Goal: Communication & Community: Answer question/provide support

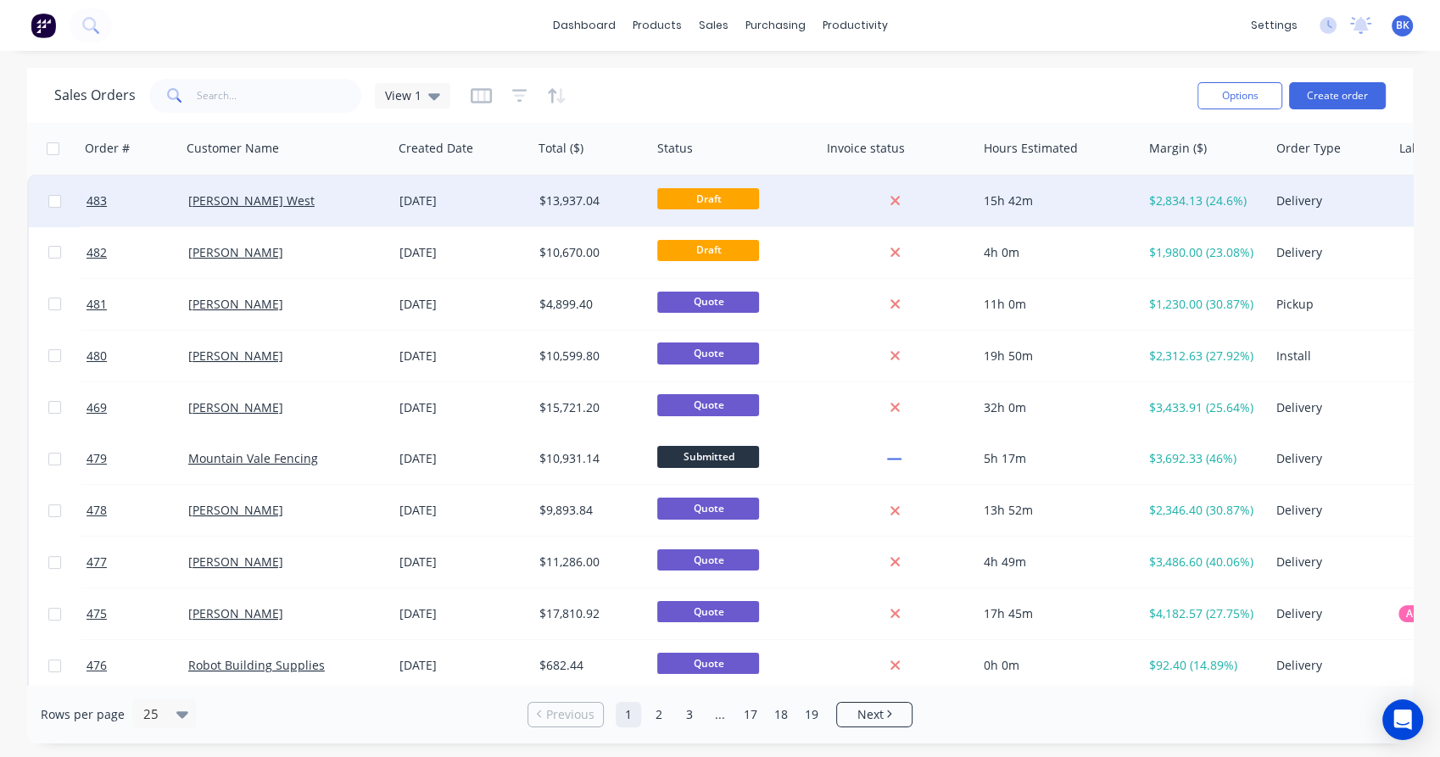
click at [308, 198] on div "[PERSON_NAME] West" at bounding box center [282, 201] width 188 height 17
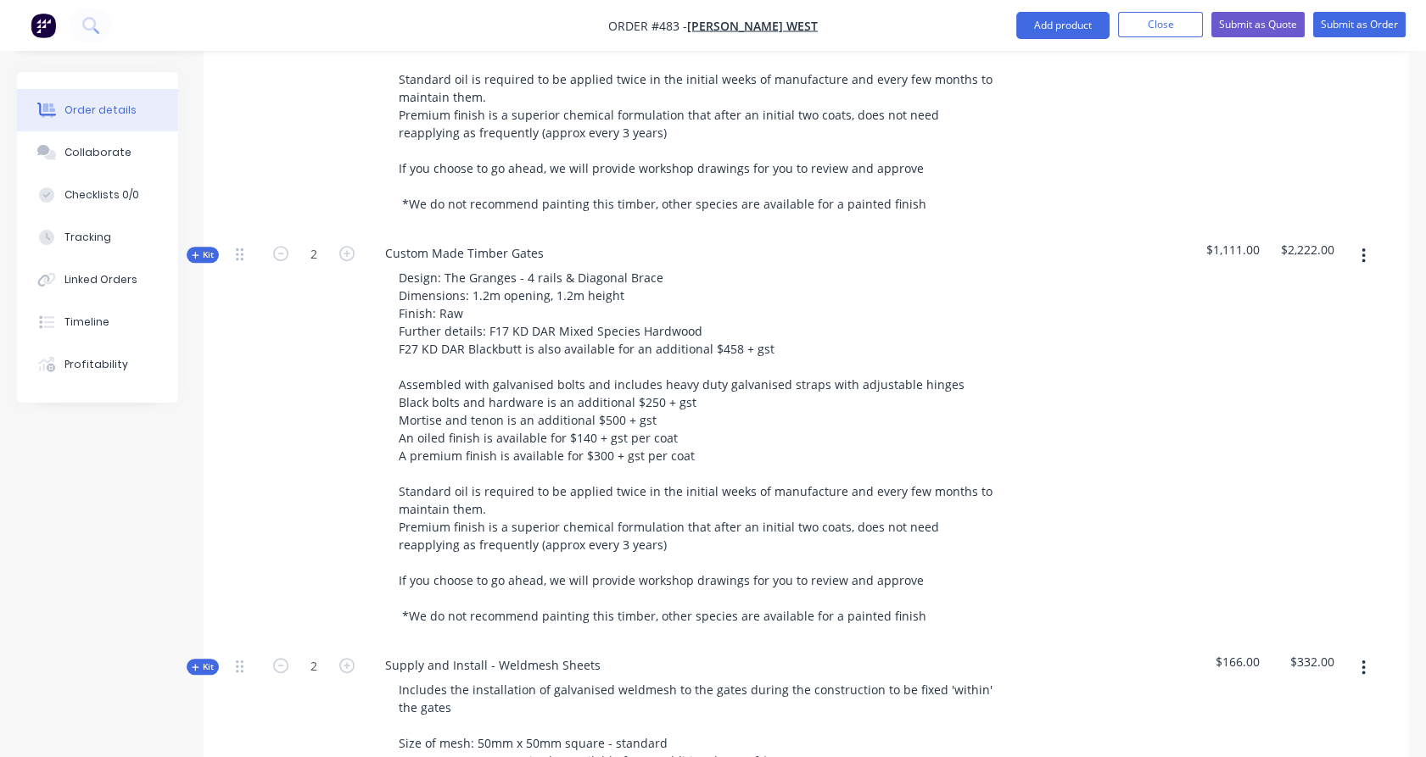
scroll to position [1802, 0]
click at [203, 248] on span "Kit" at bounding box center [203, 254] width 22 height 13
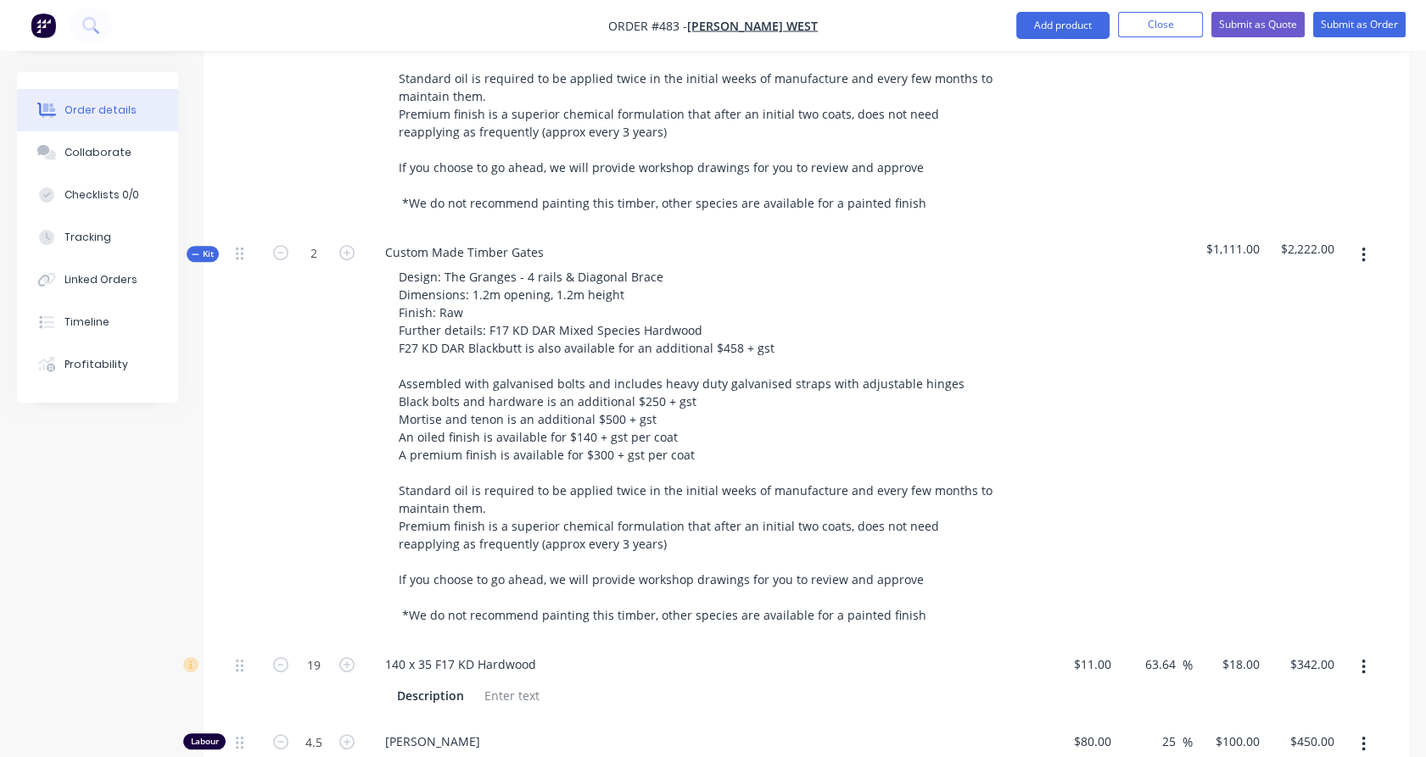
click at [203, 248] on span "Kit" at bounding box center [203, 254] width 22 height 13
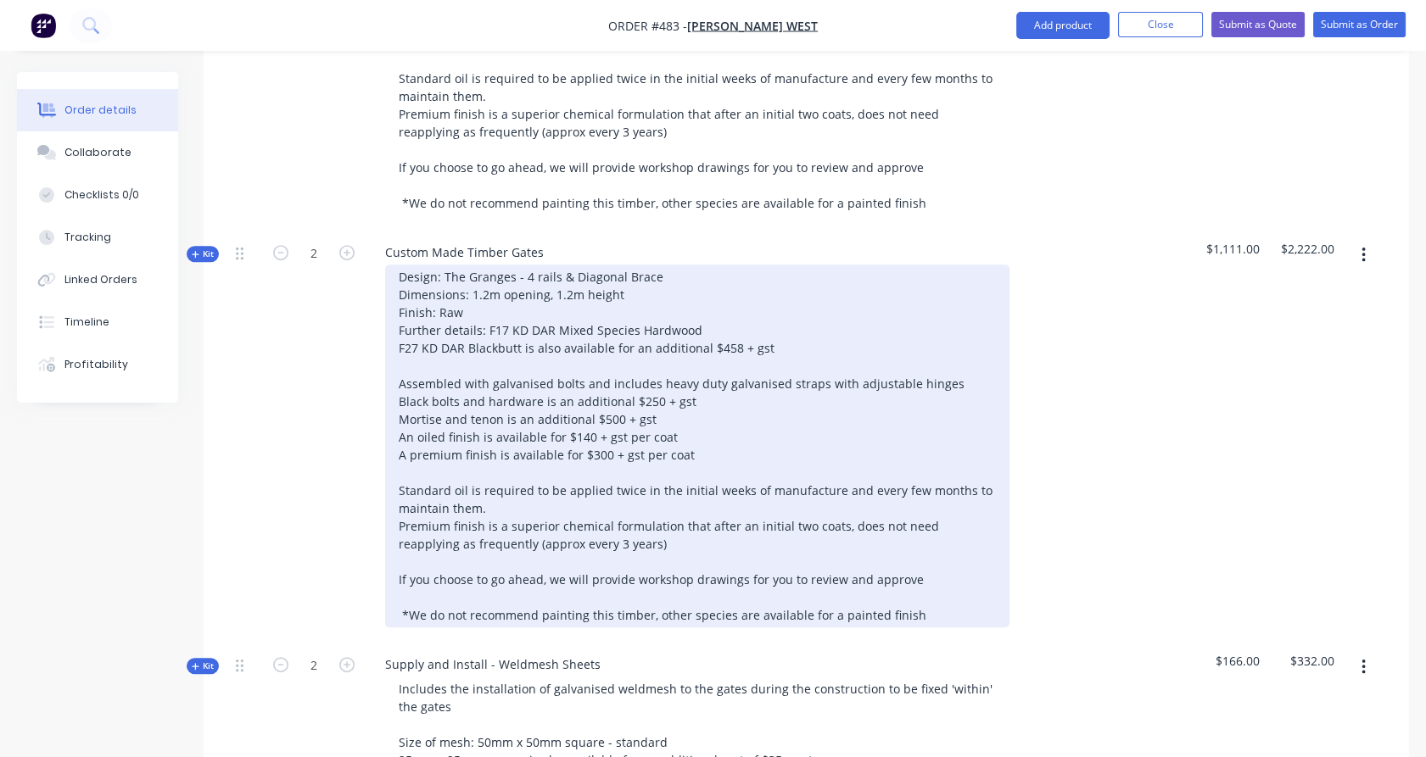
click at [731, 298] on div "Design: The Granges - 4 rails & Diagonal Brace Dimensions: 1.2m opening, 1.2m h…" at bounding box center [697, 446] width 624 height 363
click at [774, 299] on div "Design: The Granges - 4 rails & Diagonal Brace Dimensions: 1.2m opening, 1.2m h…" at bounding box center [697, 446] width 624 height 363
drag, startPoint x: 774, startPoint y: 299, endPoint x: 807, endPoint y: 299, distance: 32.2
click at [807, 299] on div "Design: The Granges - 4 rails & Diagonal Brace Dimensions: 1.2m opening, 1.2m h…" at bounding box center [697, 446] width 624 height 363
copy div "per gate"
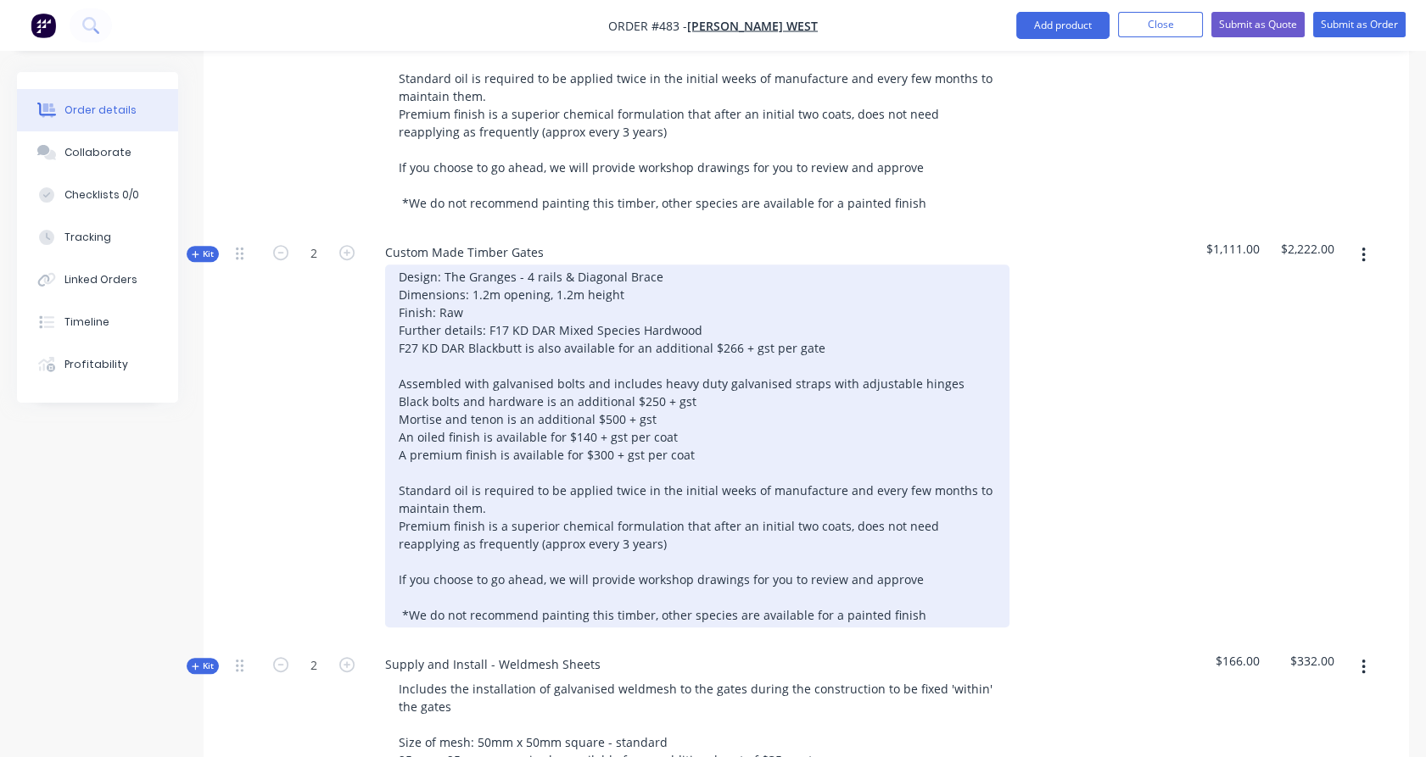
click at [704, 353] on div "Design: The Granges - 4 rails & Diagonal Brace Dimensions: 1.2m opening, 1.2m h…" at bounding box center [697, 446] width 624 height 363
click at [723, 393] on div "Design: The Granges - 4 rails & Diagonal Brace Dimensions: 1.2m opening, 1.2m h…" at bounding box center [697, 446] width 624 height 363
click at [729, 405] on div "Design: The Granges - 4 rails & Diagonal Brace Dimensions: 1.2m opening, 1.2m h…" at bounding box center [697, 446] width 624 height 363
click at [595, 405] on div "Design: The Granges - 4 rails & Diagonal Brace Dimensions: 1.2m opening, 1.2m h…" at bounding box center [697, 446] width 624 height 363
click at [588, 388] on div "Design: The Granges - 4 rails & Diagonal Brace Dimensions: 1.2m opening, 1.2m h…" at bounding box center [697, 446] width 624 height 363
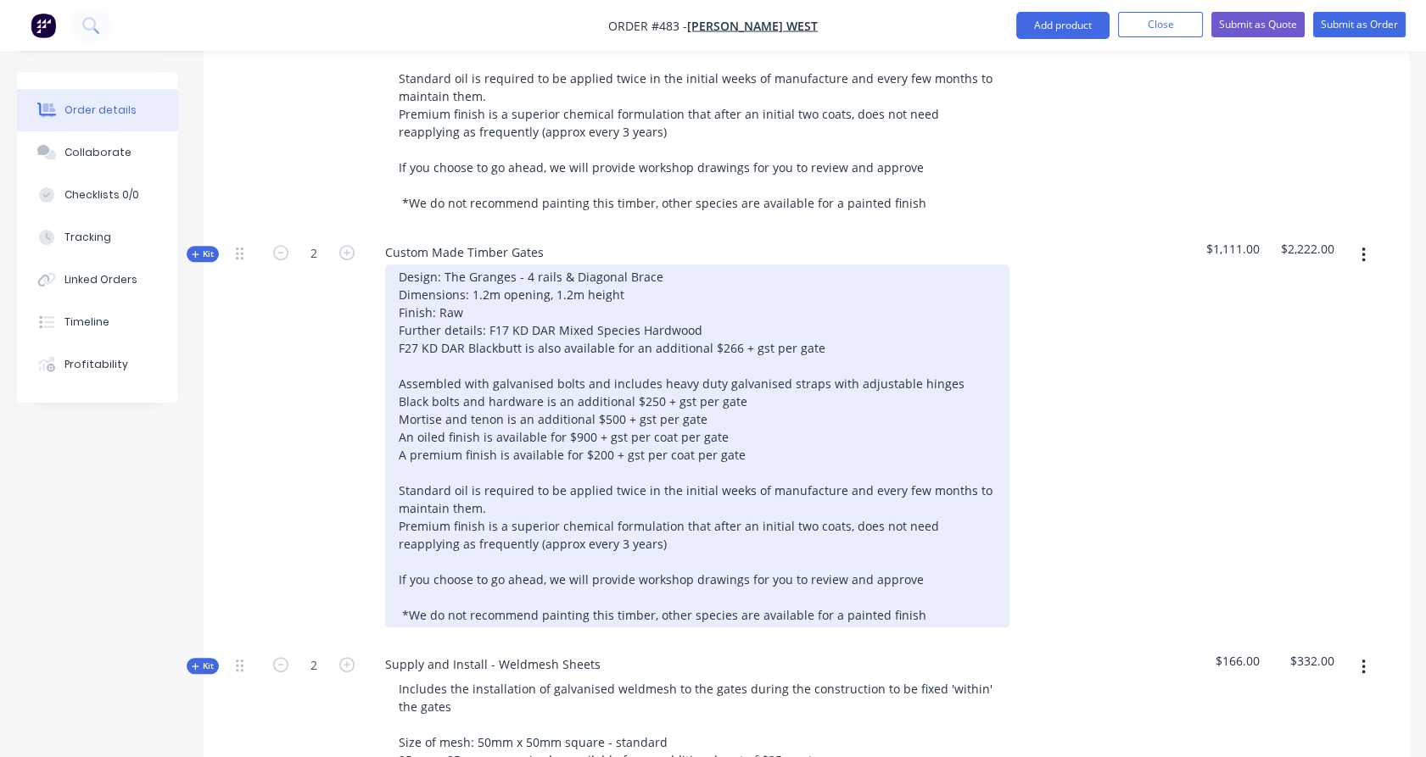
click at [609, 371] on div "Design: The Granges - 4 rails & Diagonal Brace Dimensions: 1.2m opening, 1.2m h…" at bounding box center [697, 446] width 624 height 363
click at [604, 371] on div "Design: The Granges - 4 rails & Diagonal Brace Dimensions: 1.2m opening, 1.2m h…" at bounding box center [697, 446] width 624 height 363
click at [646, 353] on div "Design: The Granges - 4 rails & Diagonal Brace Dimensions: 1.2m opening, 1.2m h…" at bounding box center [697, 446] width 624 height 363
click at [694, 319] on div "Design: The Granges - 4 rails & Diagonal Brace Dimensions: 1.2m opening, 1.2m h…" at bounding box center [697, 446] width 624 height 363
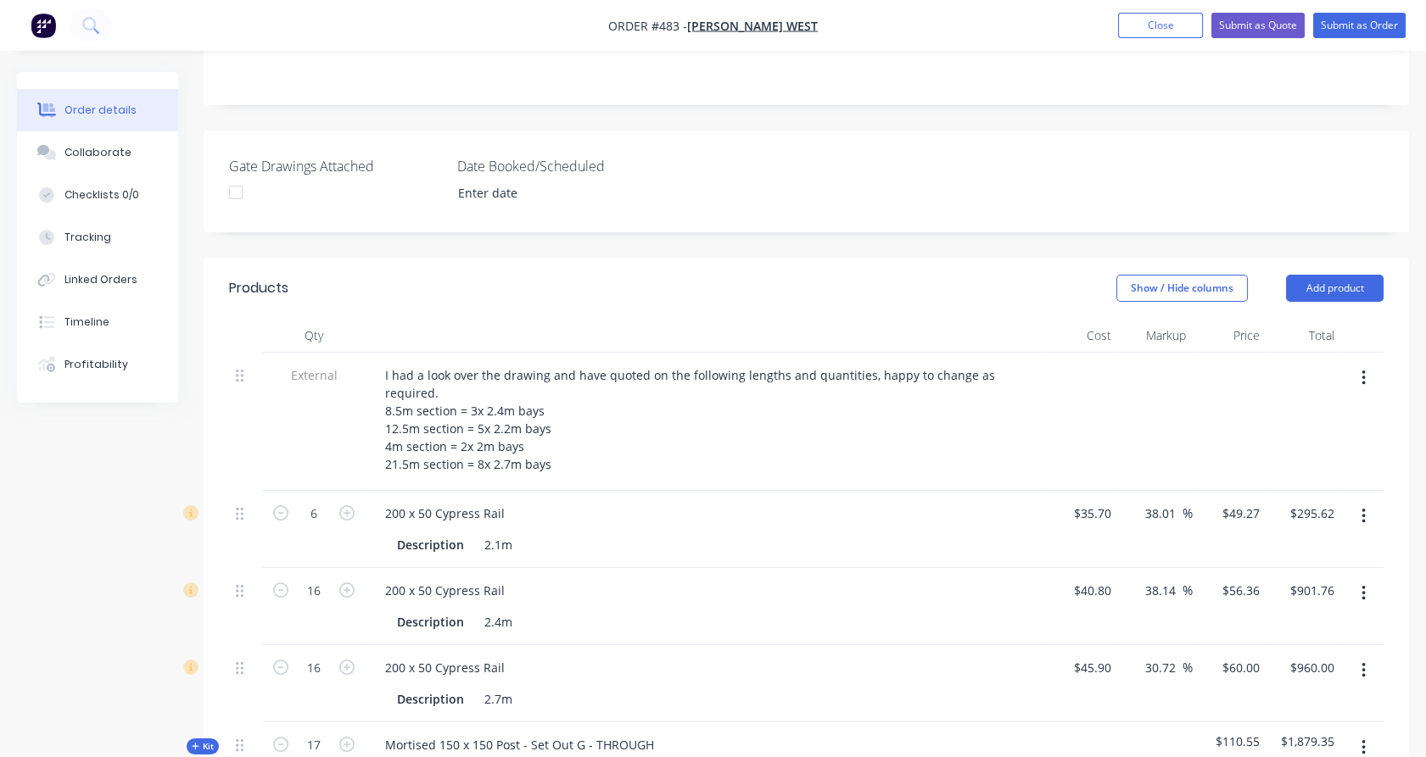
scroll to position [391, 0]
click at [113, 168] on button "Collaborate" at bounding box center [97, 152] width 161 height 42
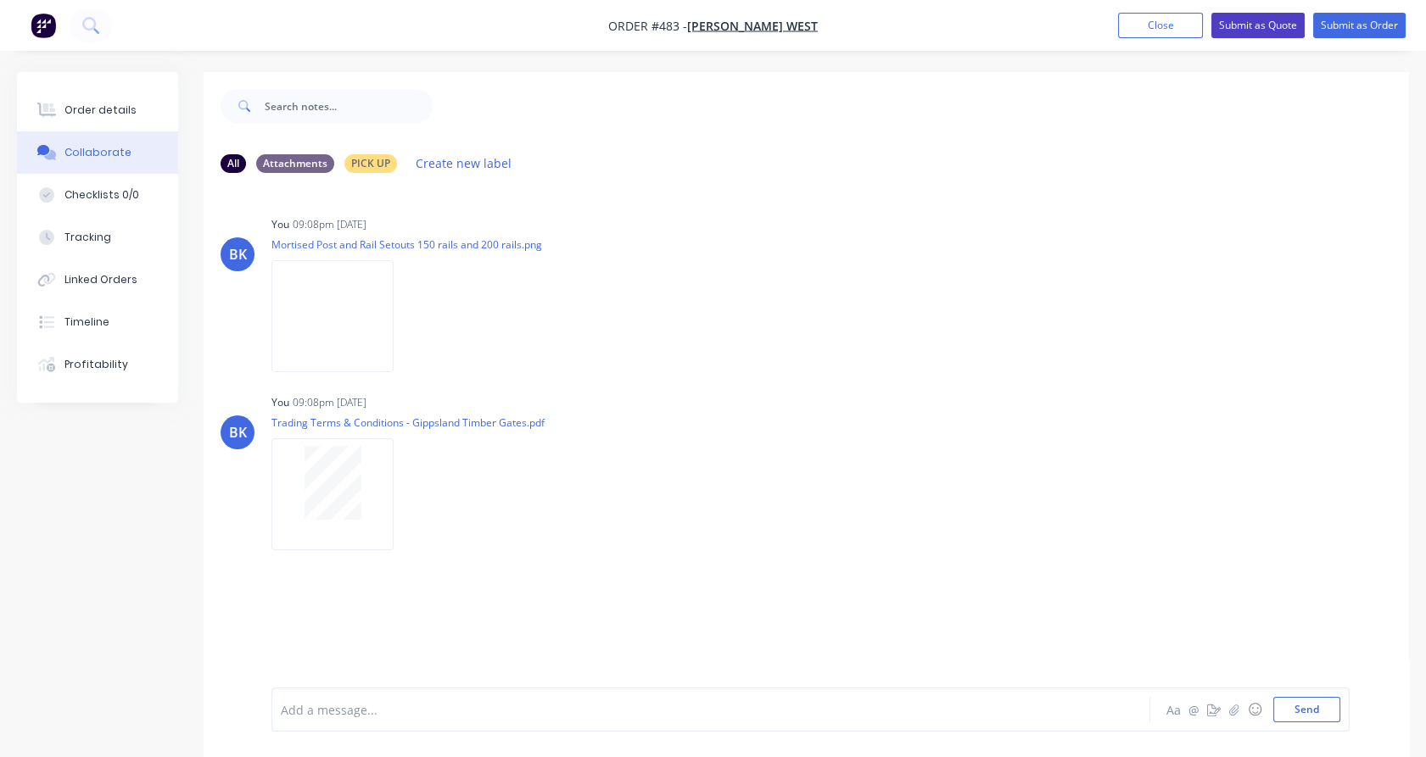
click at [1242, 25] on button "Submit as Quote" at bounding box center [1257, 25] width 93 height 25
click at [1242, 25] on button "Options" at bounding box center [1269, 25] width 85 height 27
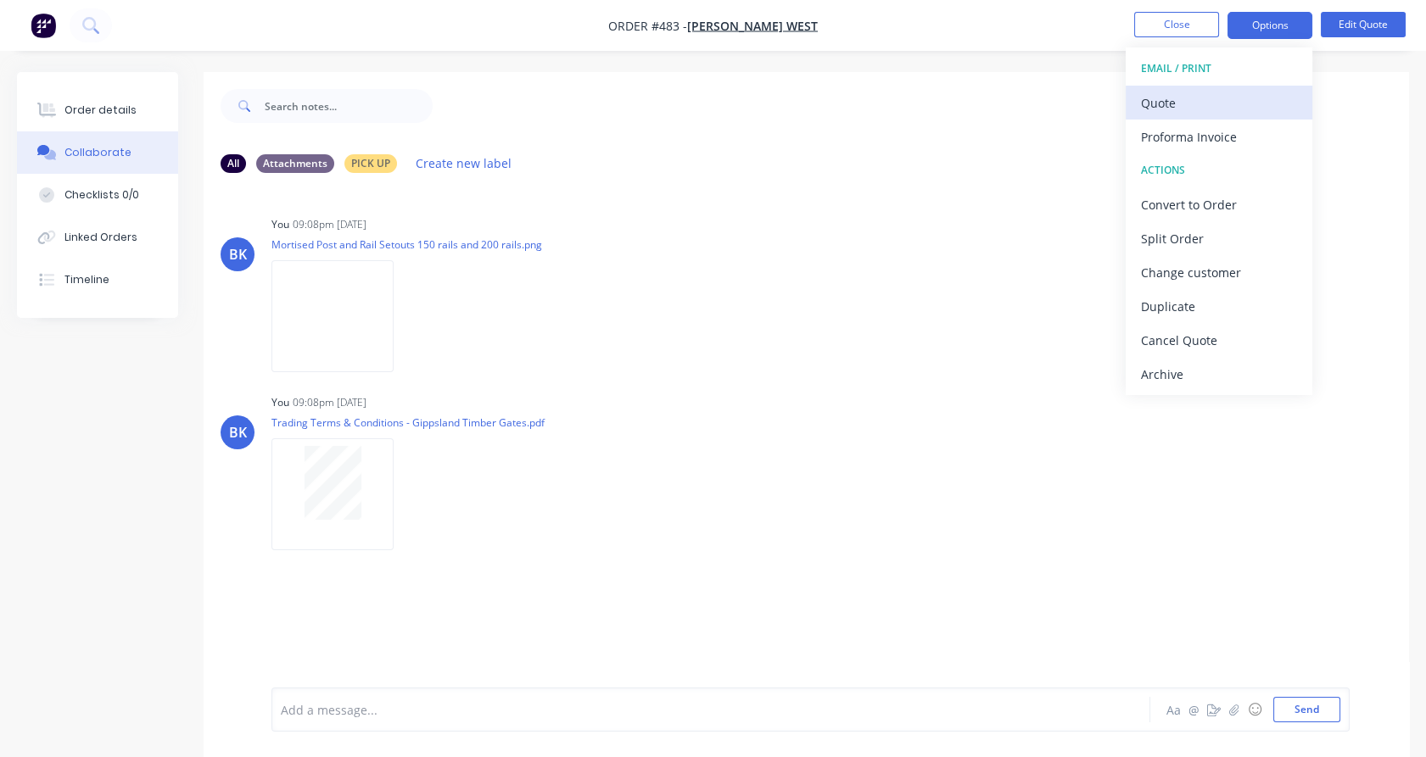
click at [1208, 98] on div "Quote" at bounding box center [1219, 103] width 156 height 25
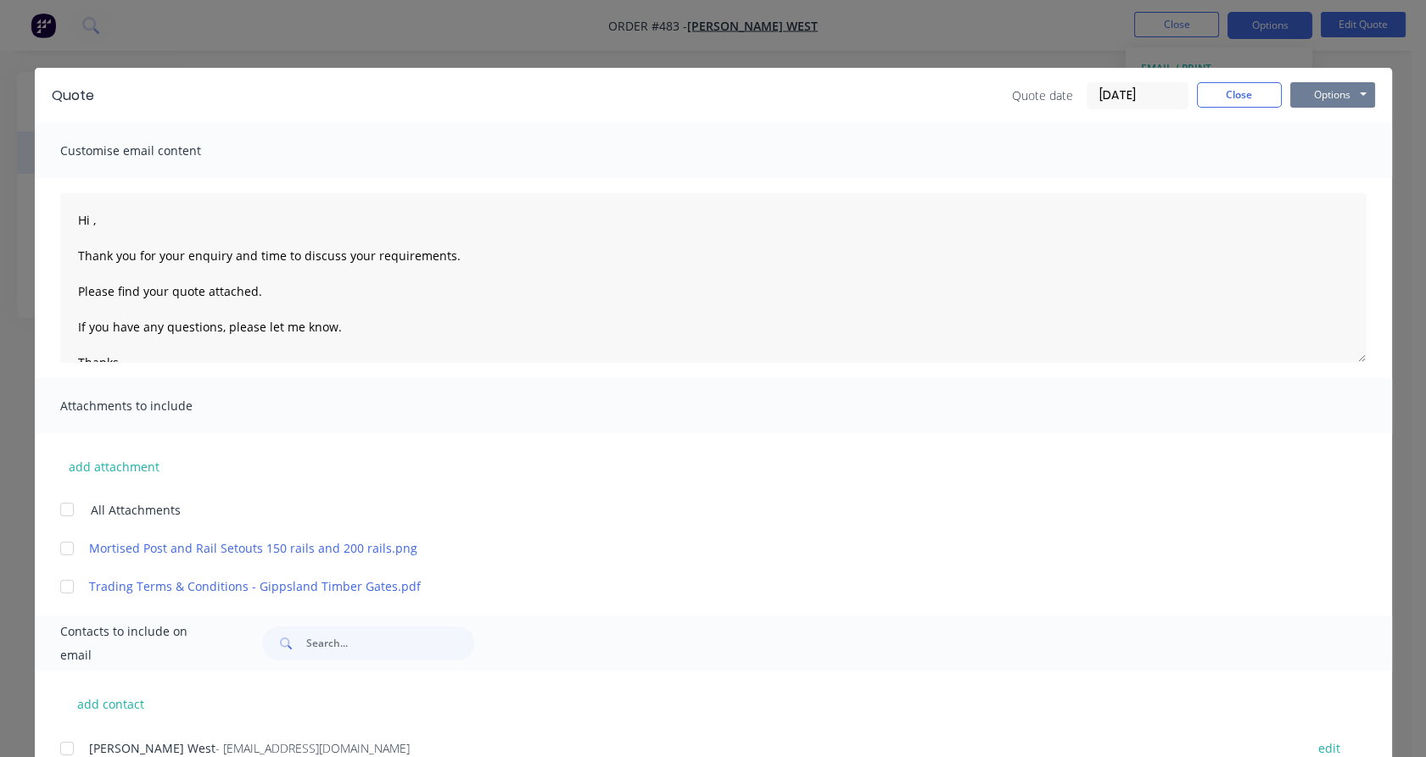
click at [1325, 88] on button "Options" at bounding box center [1332, 94] width 85 height 25
click at [1315, 124] on button "Preview" at bounding box center [1344, 125] width 109 height 28
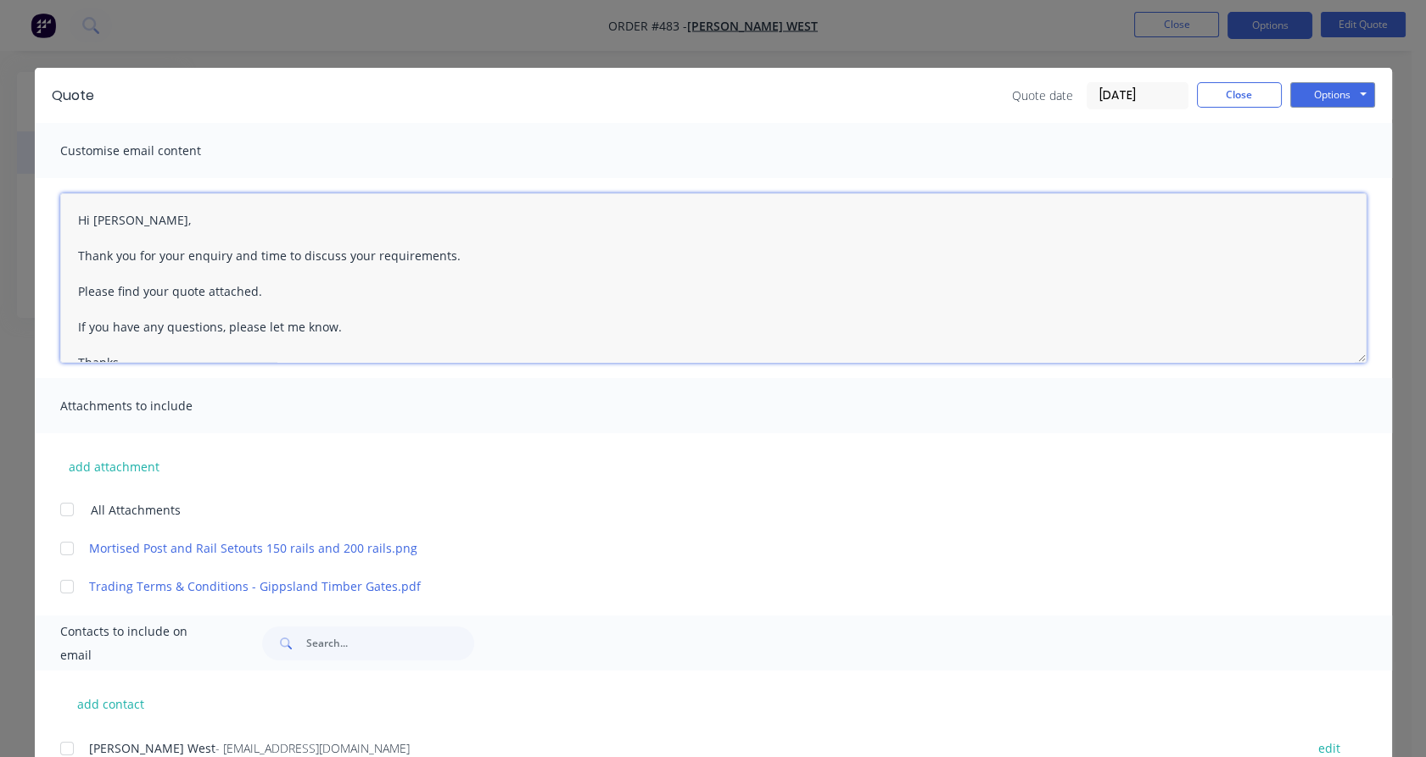
click at [62, 511] on div at bounding box center [67, 510] width 34 height 34
click at [62, 751] on div at bounding box center [67, 749] width 34 height 34
type textarea "Hi [PERSON_NAME], Thank you for your enquiry and time to discuss your requireme…"
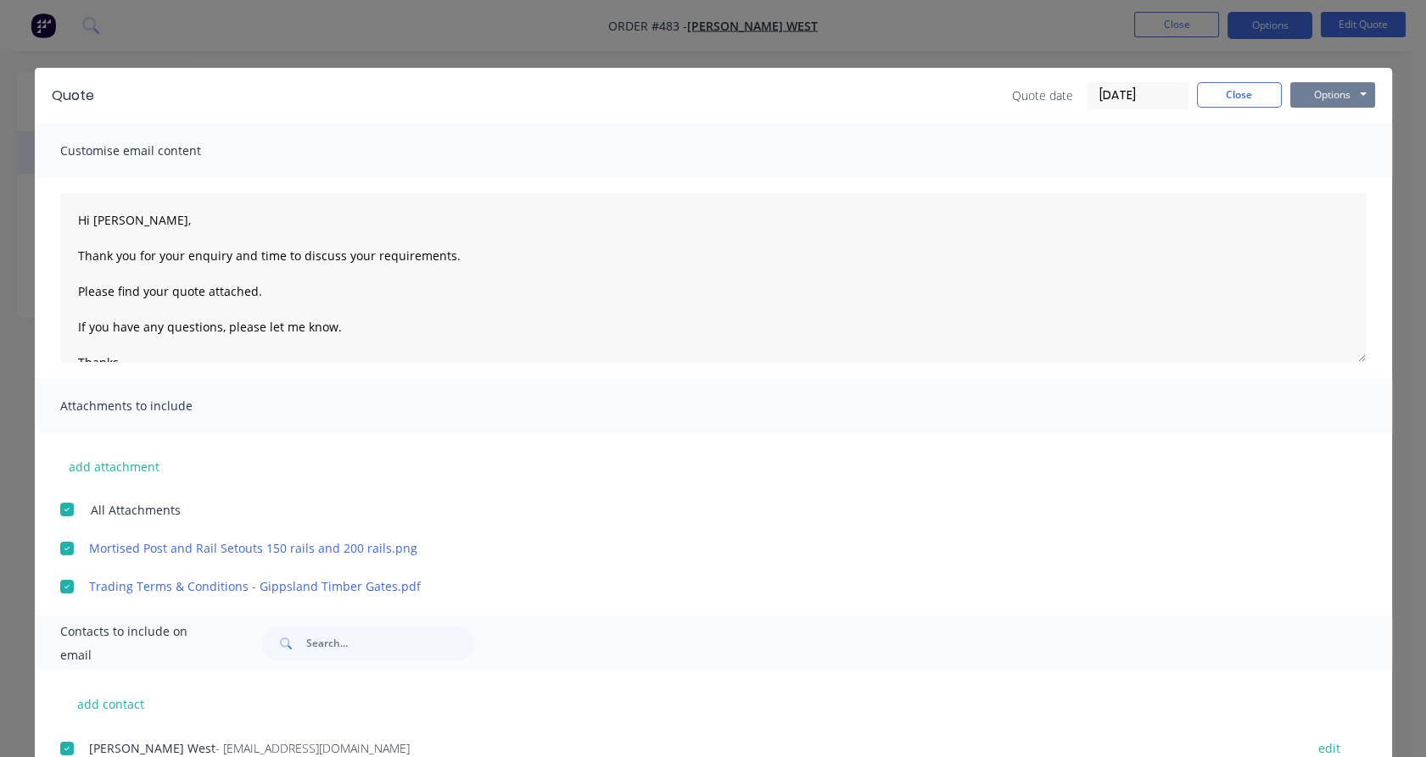
click at [1326, 86] on button "Options" at bounding box center [1332, 94] width 85 height 25
click at [1326, 180] on button "Email" at bounding box center [1344, 181] width 109 height 28
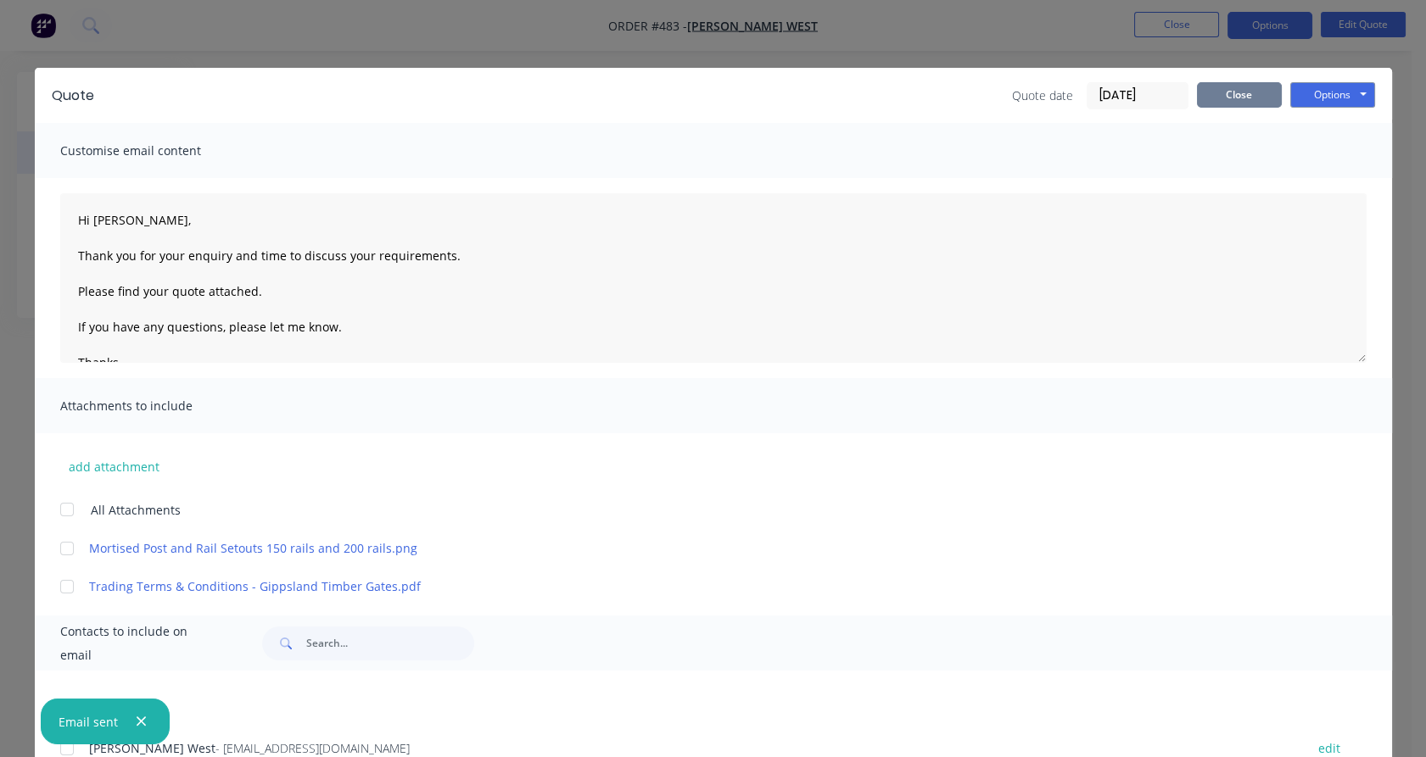
click at [1221, 93] on button "Close" at bounding box center [1239, 94] width 85 height 25
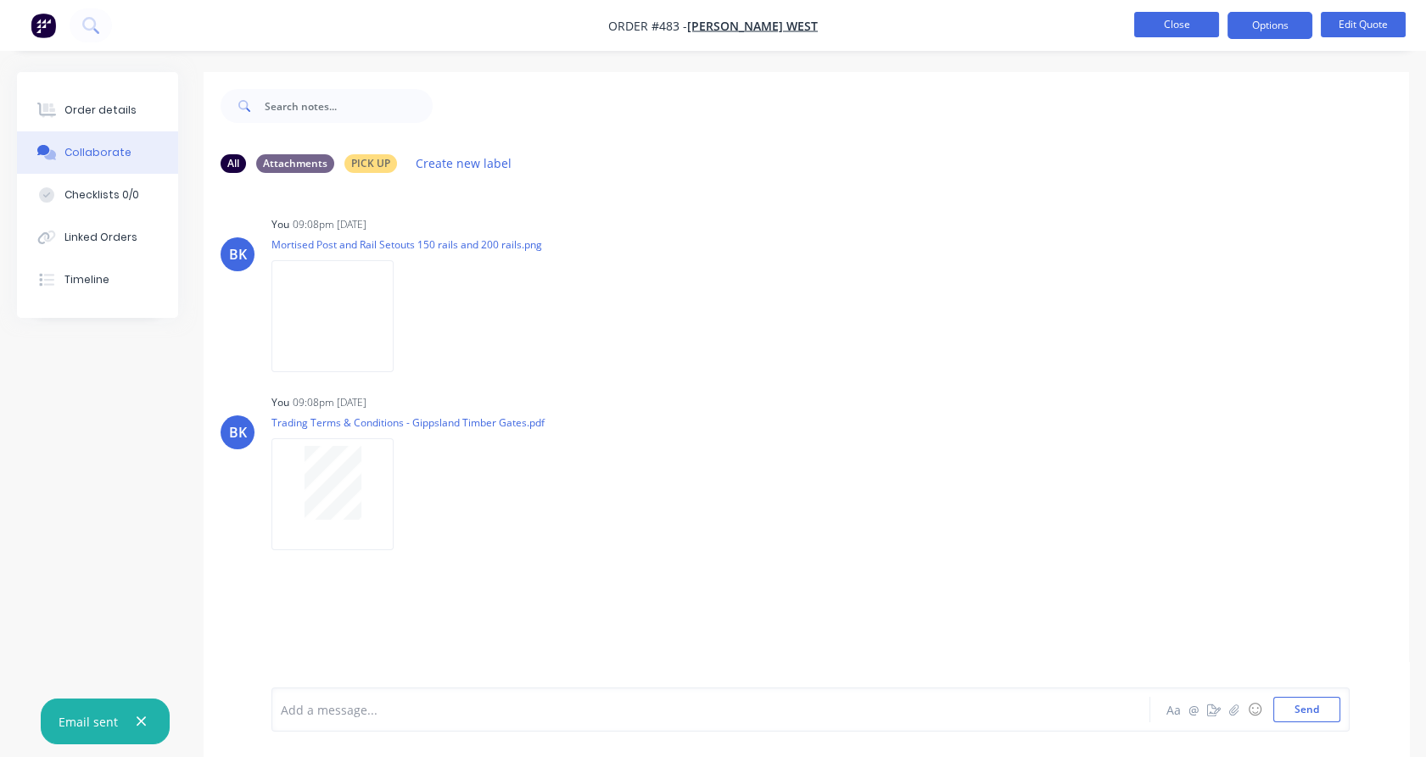
click at [1184, 20] on button "Close" at bounding box center [1176, 24] width 85 height 25
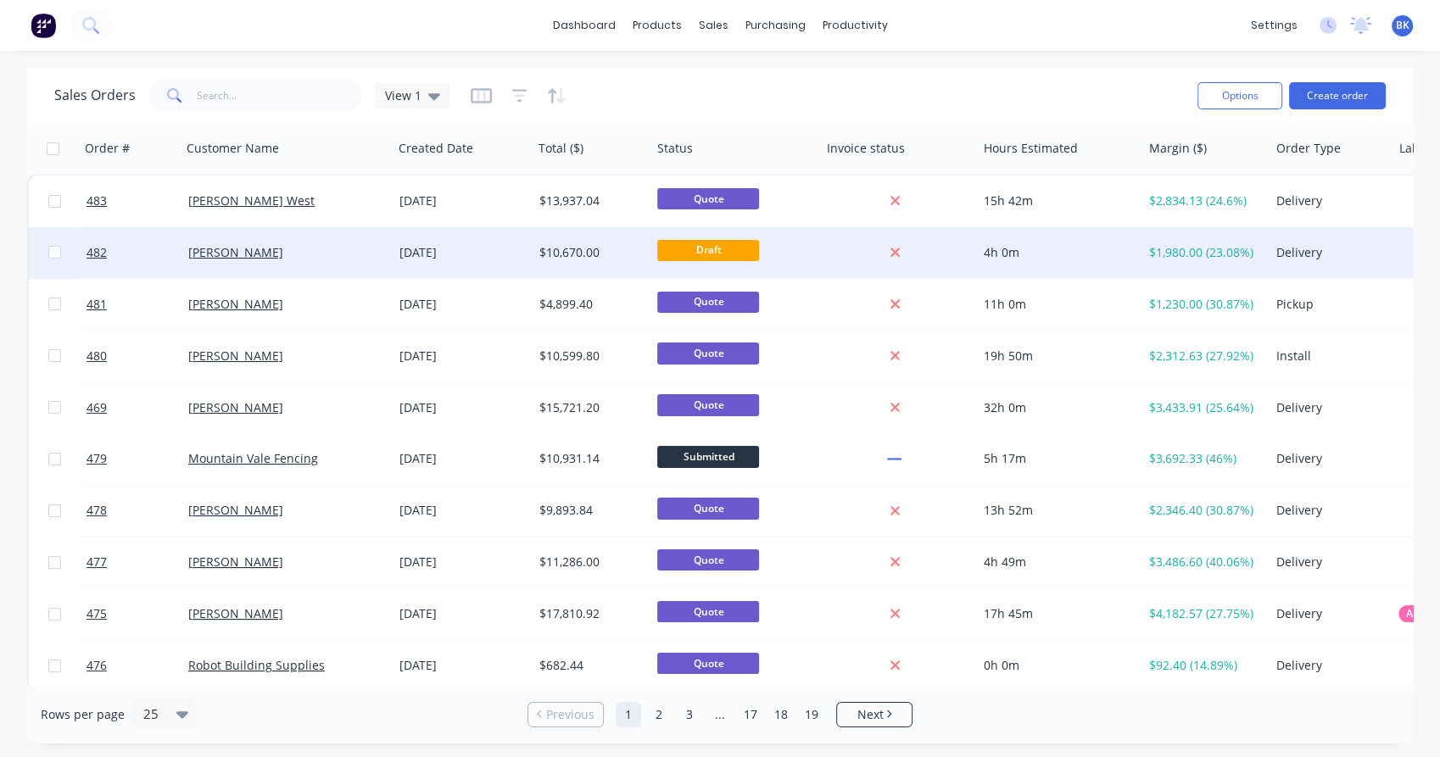
click at [327, 248] on div "[PERSON_NAME]" at bounding box center [282, 252] width 188 height 17
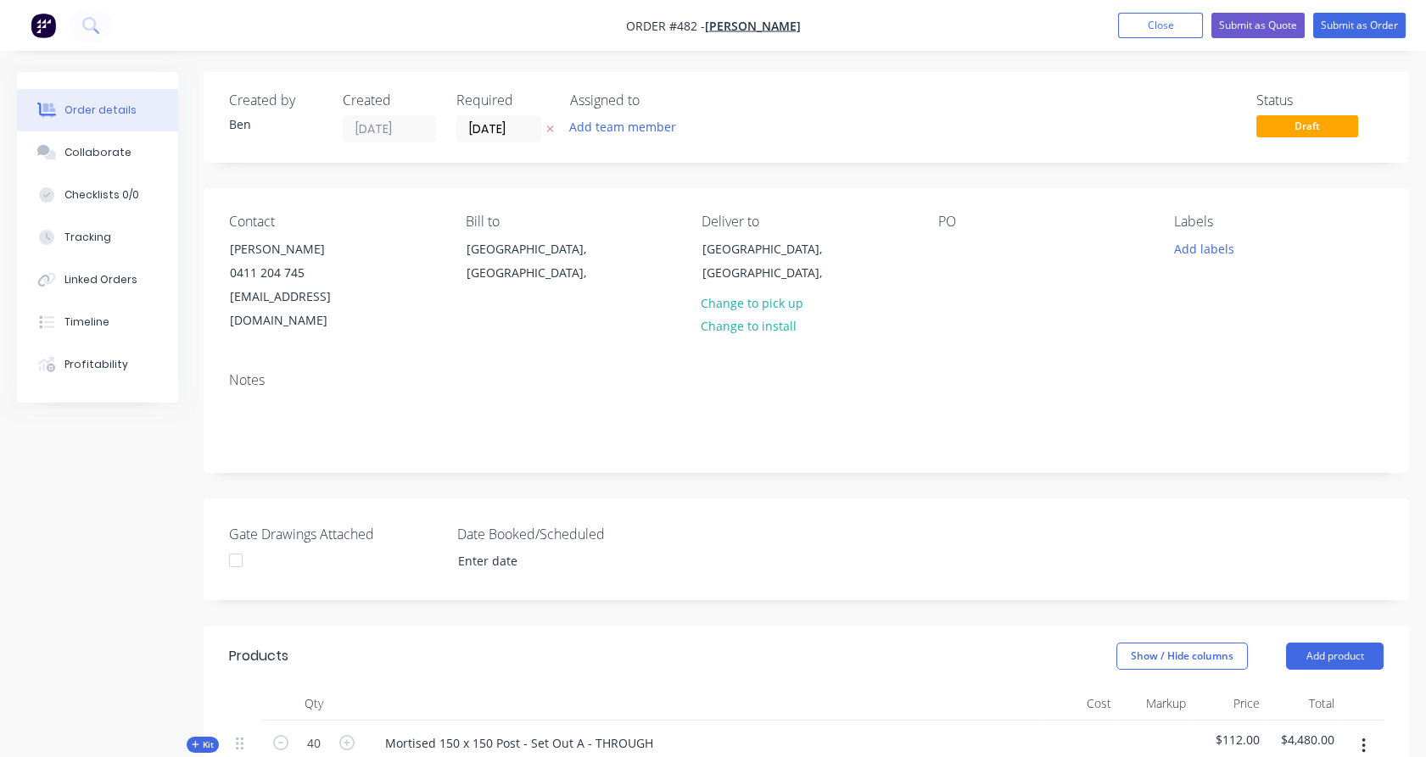
type input "$27.60"
type input "30.43"
type input "$36.00"
type input "$4,320.00"
type input "$700.00"
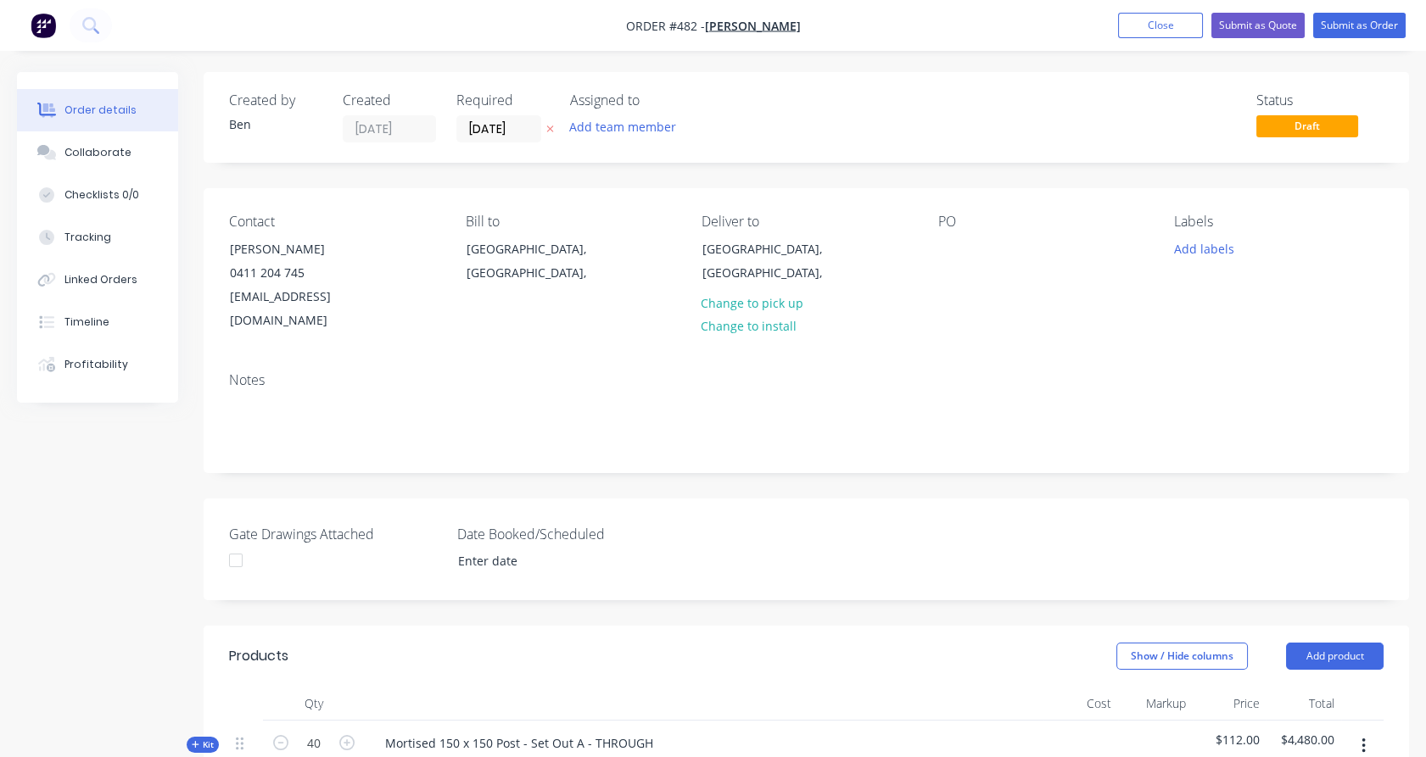
type input "28.57"
type input "$900.00"
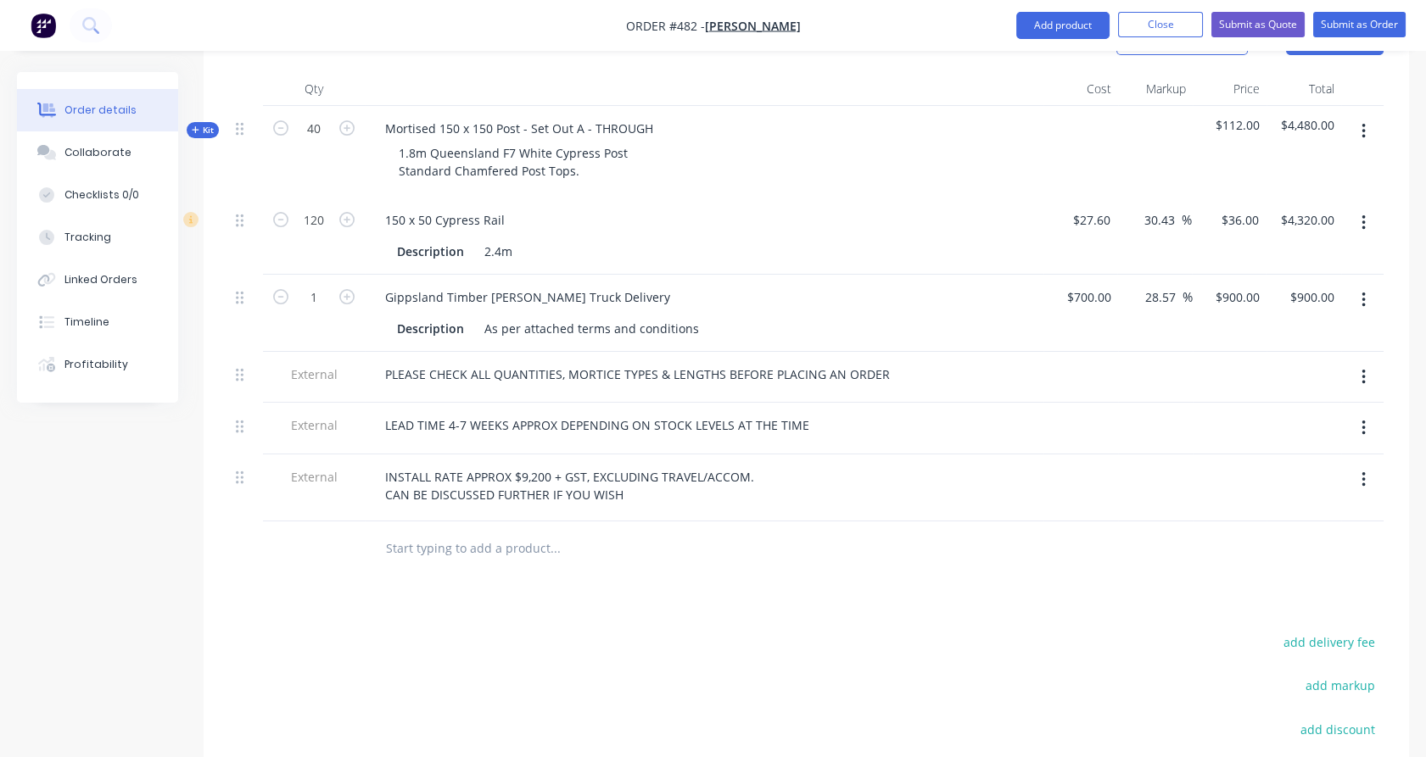
scroll to position [614, 0]
click at [138, 148] on button "Collaborate" at bounding box center [97, 152] width 161 height 42
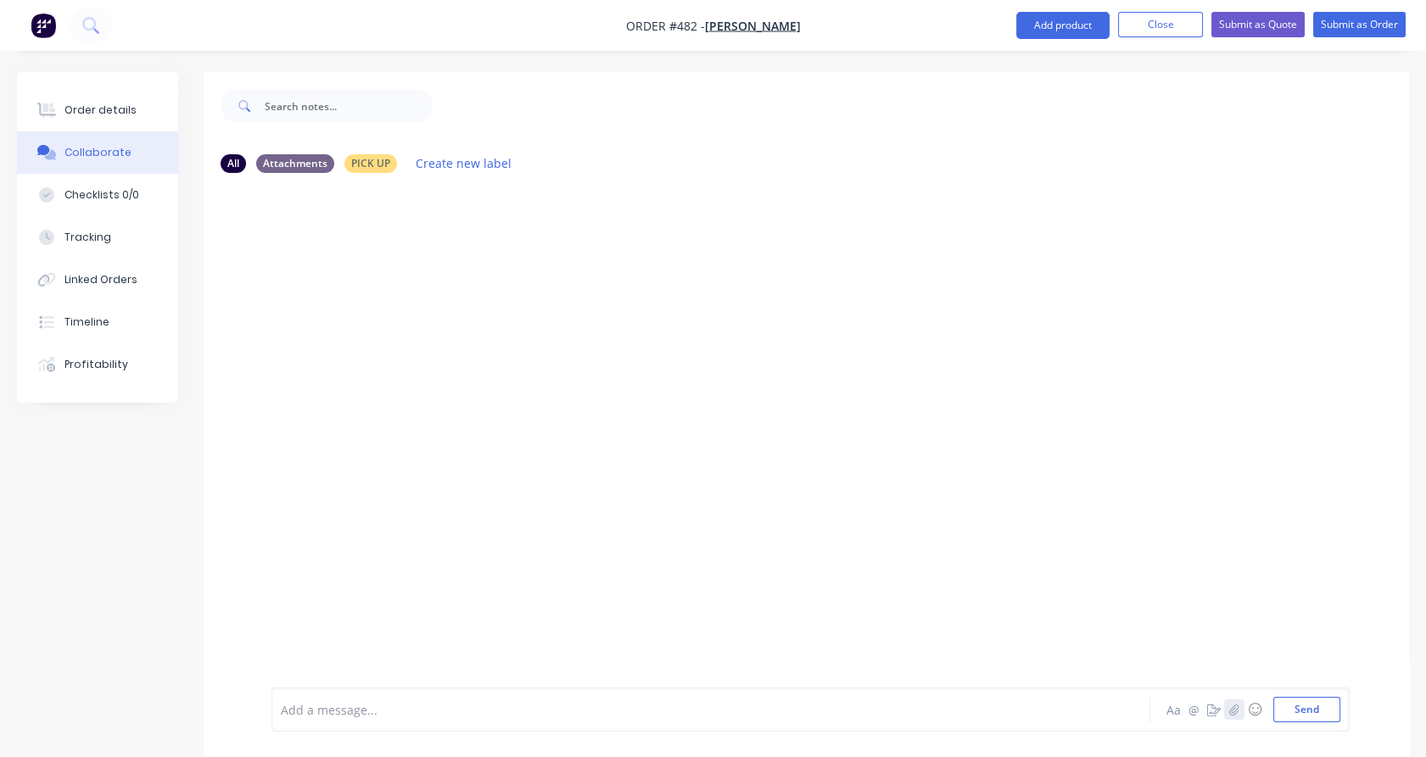
click at [1242, 713] on button "button" at bounding box center [1234, 710] width 20 height 20
click at [1309, 715] on button "Send" at bounding box center [1306, 709] width 67 height 25
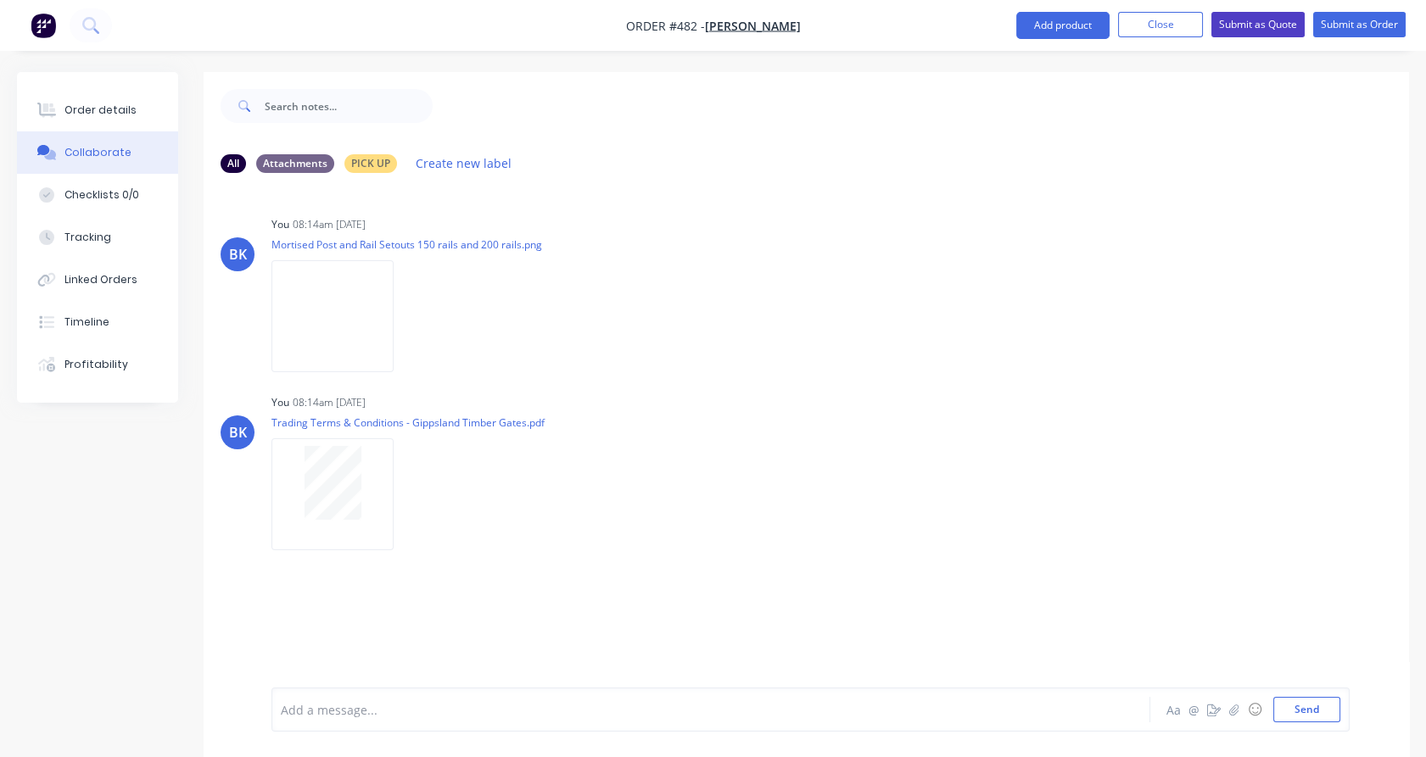
click at [1245, 13] on button "Submit as Quote" at bounding box center [1257, 24] width 93 height 25
click at [1263, 22] on button "Options" at bounding box center [1269, 25] width 85 height 27
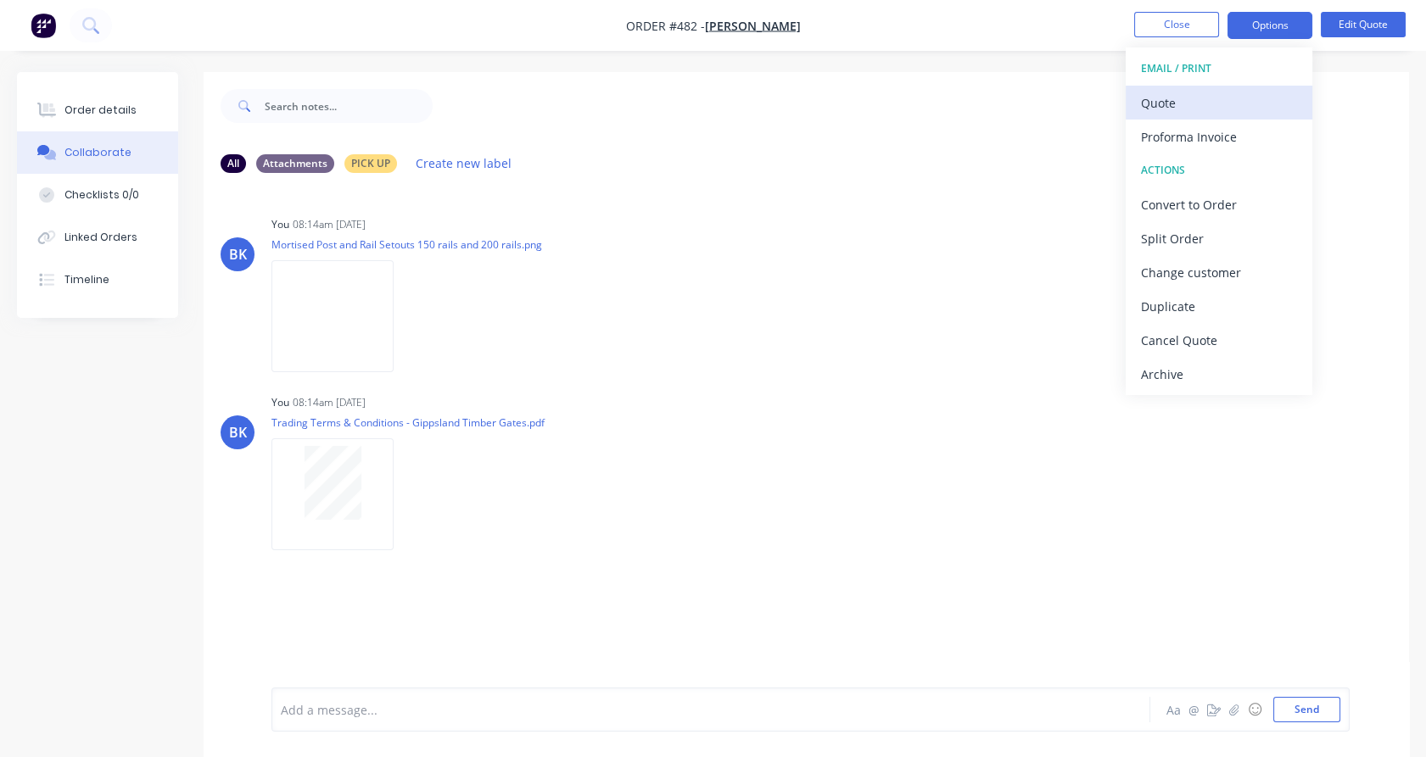
click at [1242, 98] on div "Quote" at bounding box center [1219, 103] width 156 height 25
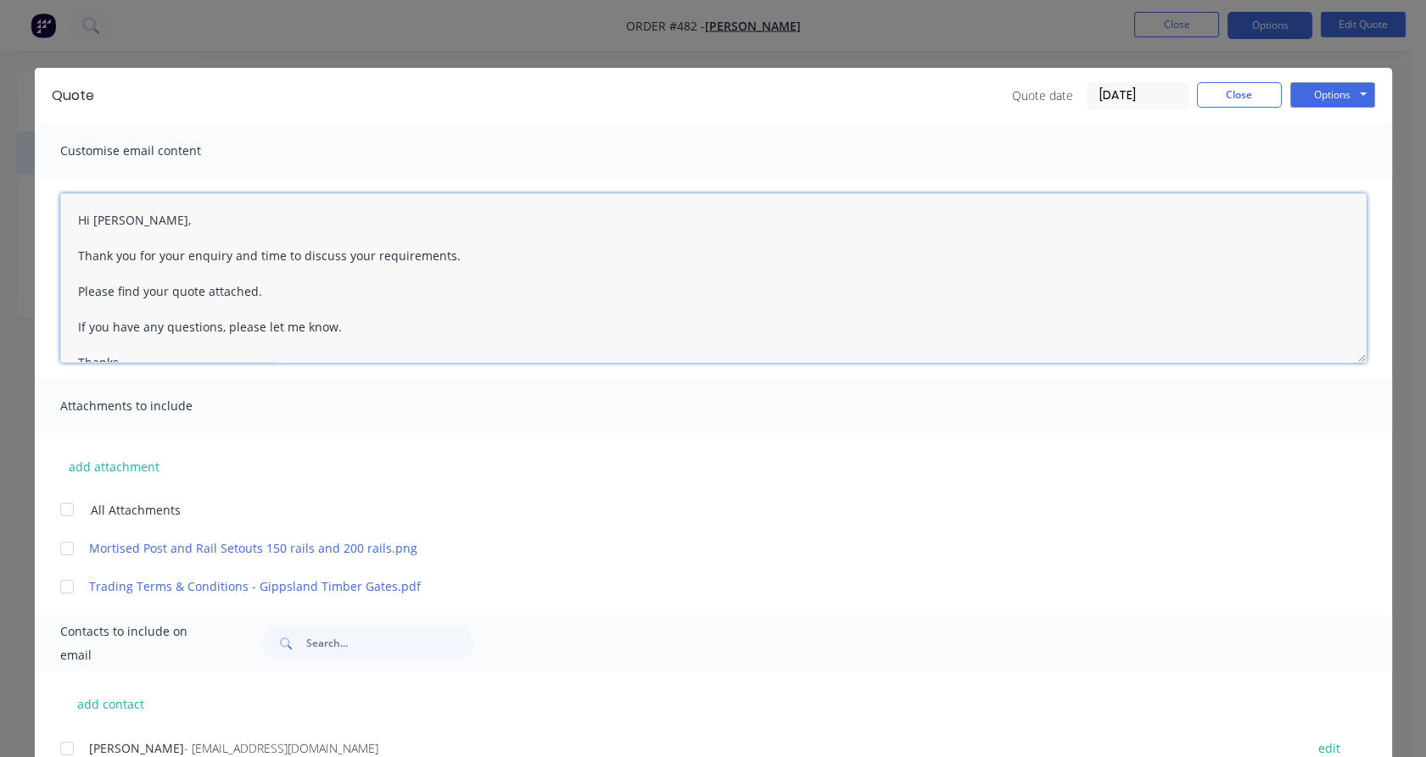
click at [60, 512] on div at bounding box center [67, 510] width 34 height 34
click at [58, 749] on div at bounding box center [67, 749] width 34 height 34
click at [255, 291] on textarea "Hi [PERSON_NAME], Thank you for your enquiry and time to discuss your requireme…" at bounding box center [713, 278] width 1306 height 170
type textarea "Hi [PERSON_NAME], Thank you for your enquiry and time to discuss your requireme…"
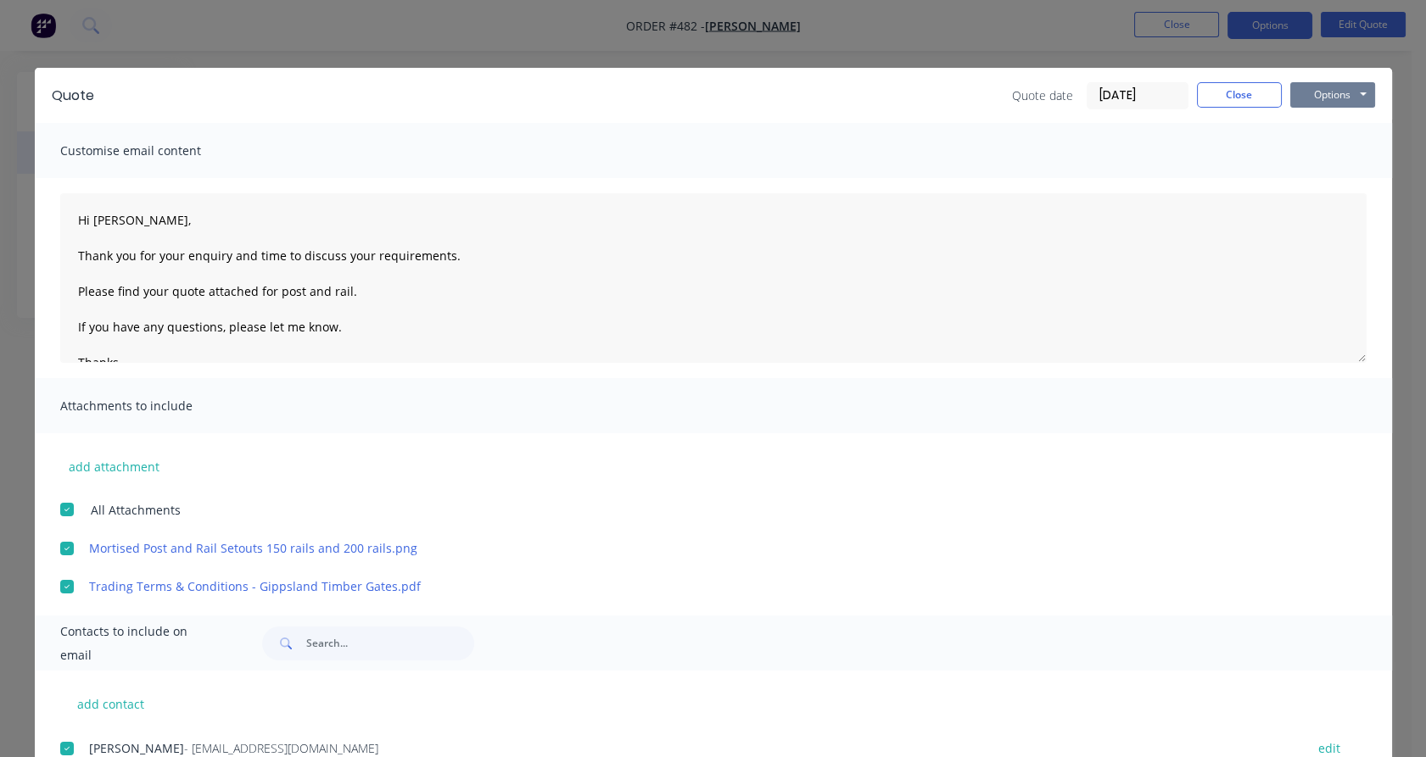
click at [1326, 95] on button "Options" at bounding box center [1332, 94] width 85 height 25
click at [1312, 187] on button "Email" at bounding box center [1344, 181] width 109 height 28
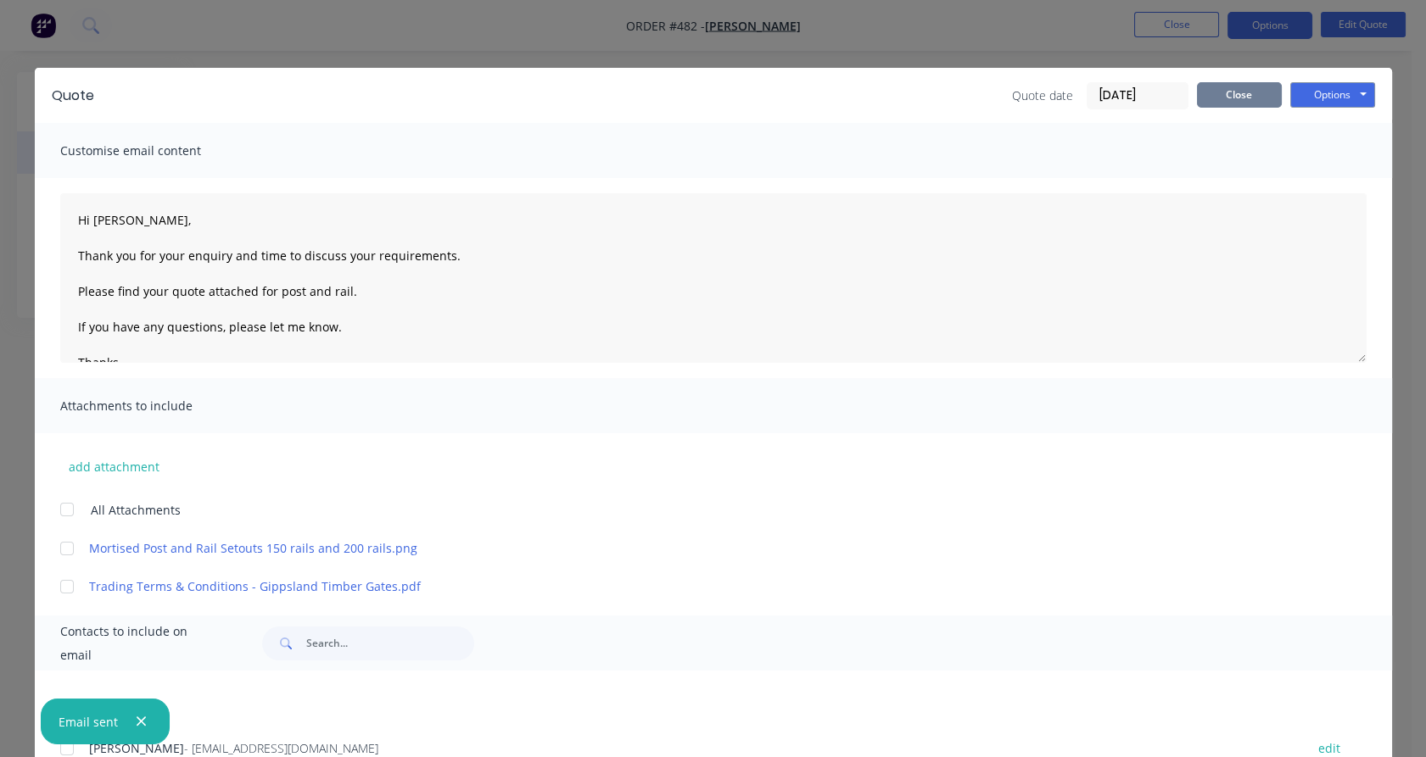
click at [1220, 101] on button "Close" at bounding box center [1239, 94] width 85 height 25
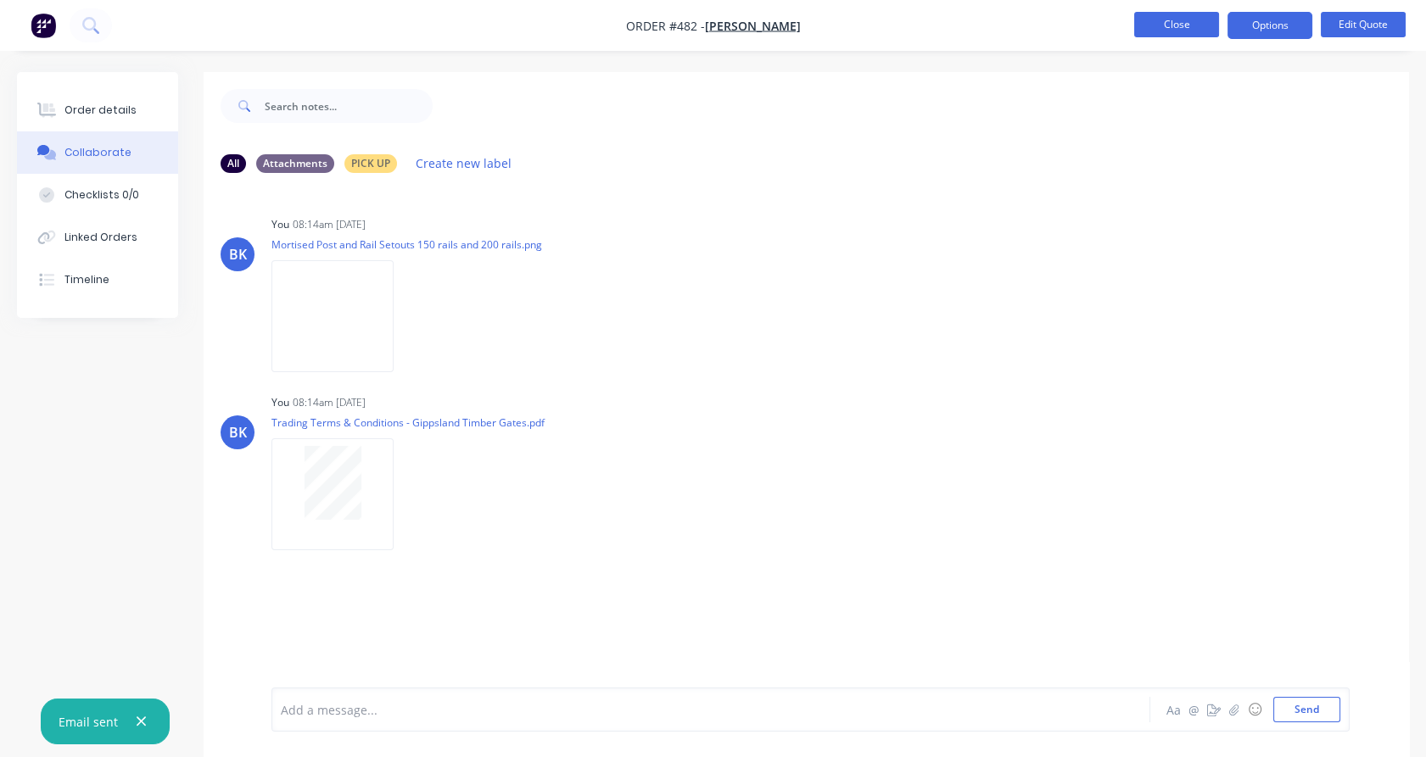
click at [1173, 29] on button "Close" at bounding box center [1176, 24] width 85 height 25
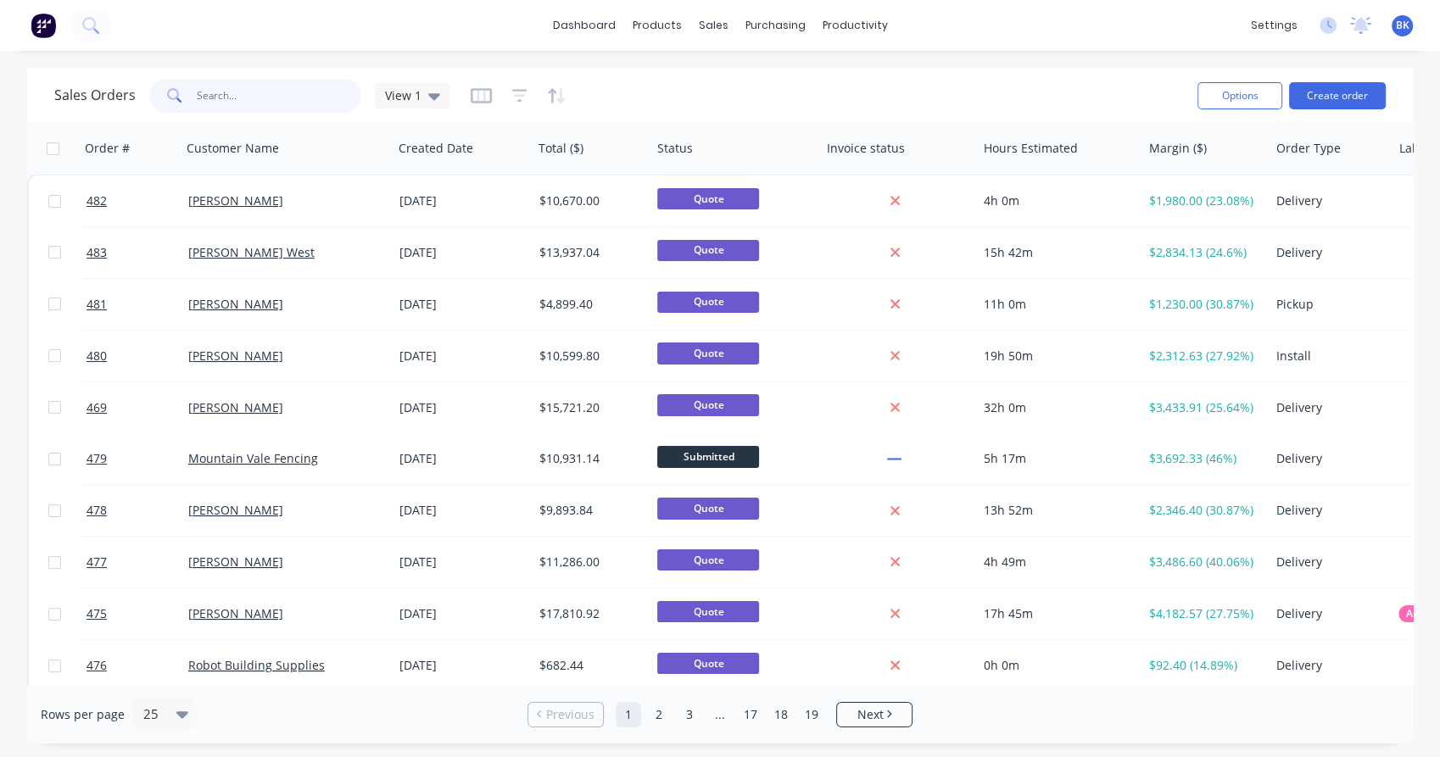
click at [303, 95] on input "text" at bounding box center [279, 96] width 165 height 34
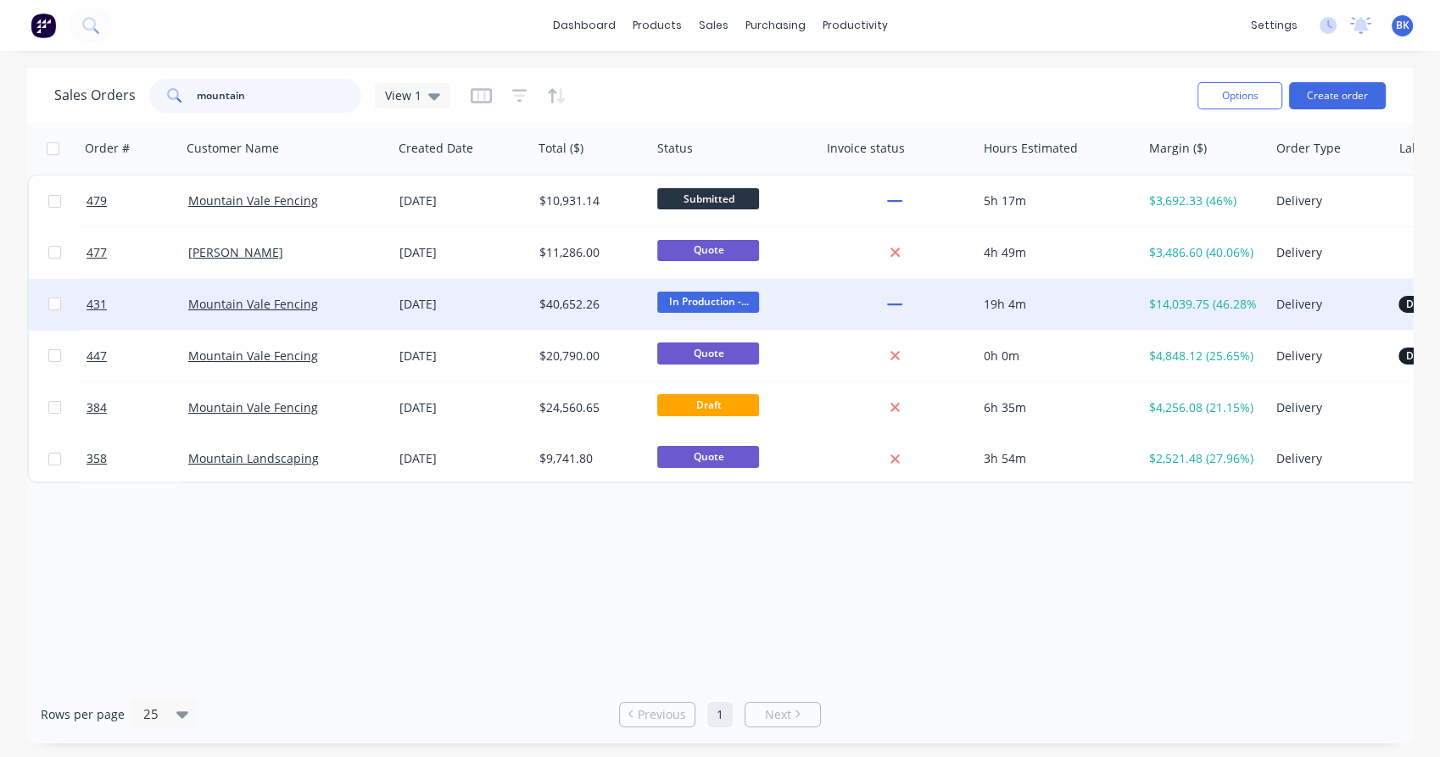
type input "mountain"
click at [350, 304] on div "Mountain Vale Fencing" at bounding box center [282, 304] width 188 height 17
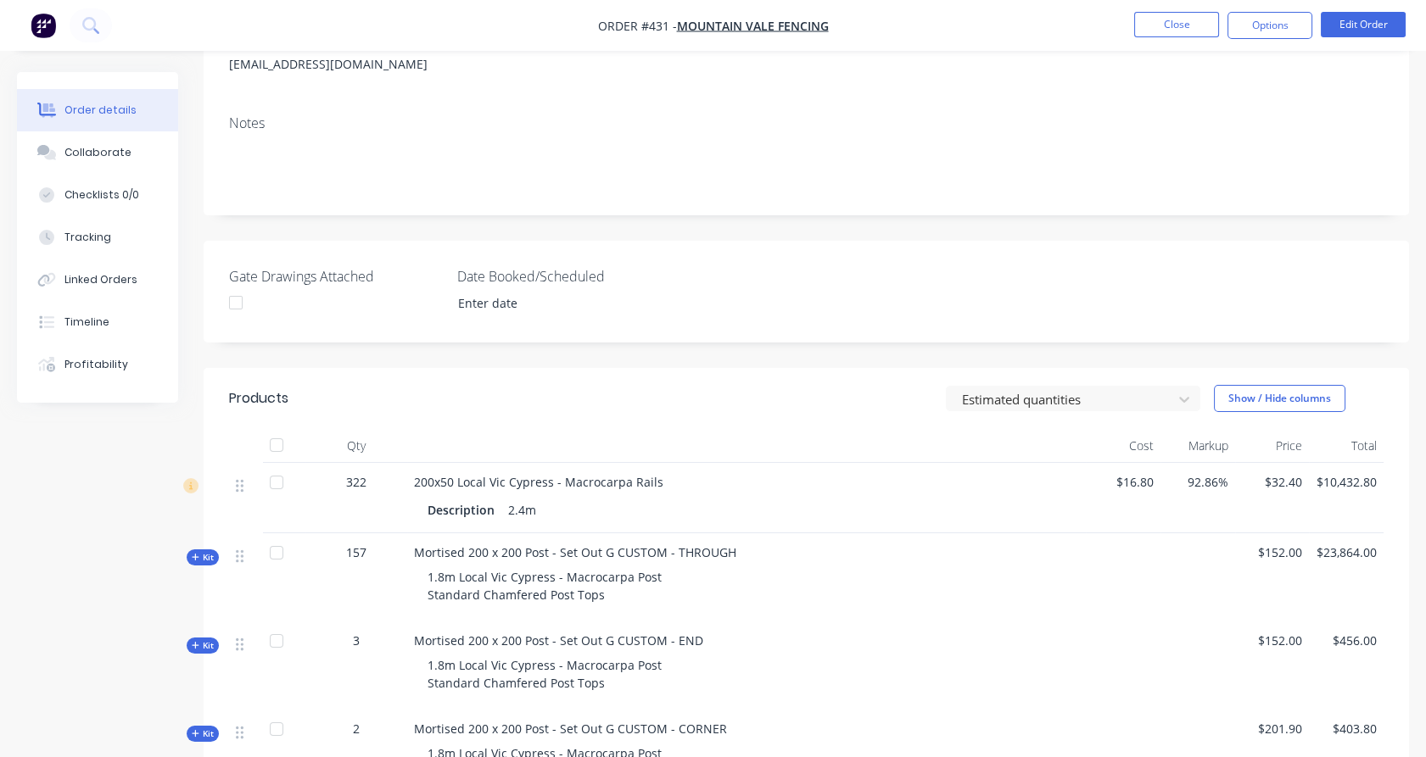
scroll to position [230, 0]
click at [1170, 20] on button "Close" at bounding box center [1176, 24] width 85 height 25
